Goal: Entertainment & Leisure: Consume media (video, audio)

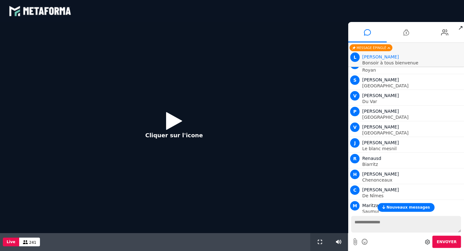
scroll to position [1248, 0]
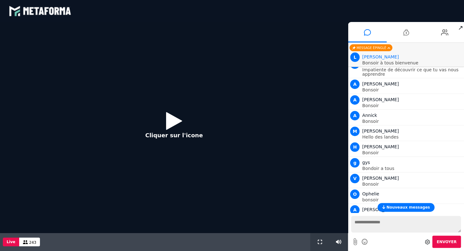
click at [170, 122] on icon at bounding box center [174, 121] width 16 height 20
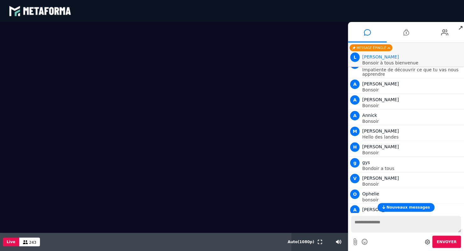
drag, startPoint x: 358, startPoint y: 224, endPoint x: 358, endPoint y: 228, distance: 3.5
click at [358, 225] on textarea at bounding box center [406, 224] width 110 height 17
type textarea "*******"
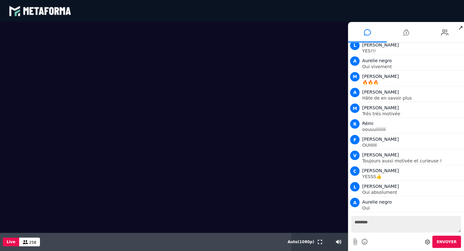
scroll to position [2597, 0]
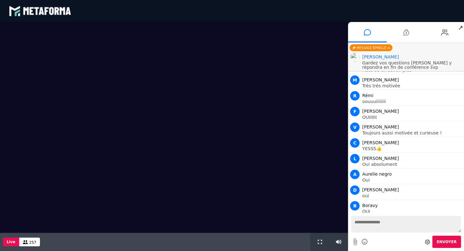
scroll to position [441, 0]
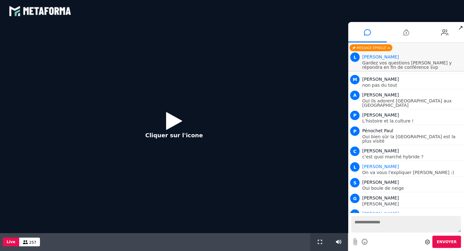
click at [168, 121] on icon at bounding box center [174, 121] width 16 height 20
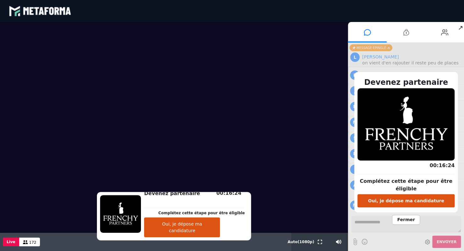
scroll to position [1248, 0]
click at [391, 199] on button "Oui, je dépose ma candidature" at bounding box center [405, 200] width 97 height 13
